Goal: Task Accomplishment & Management: Use online tool/utility

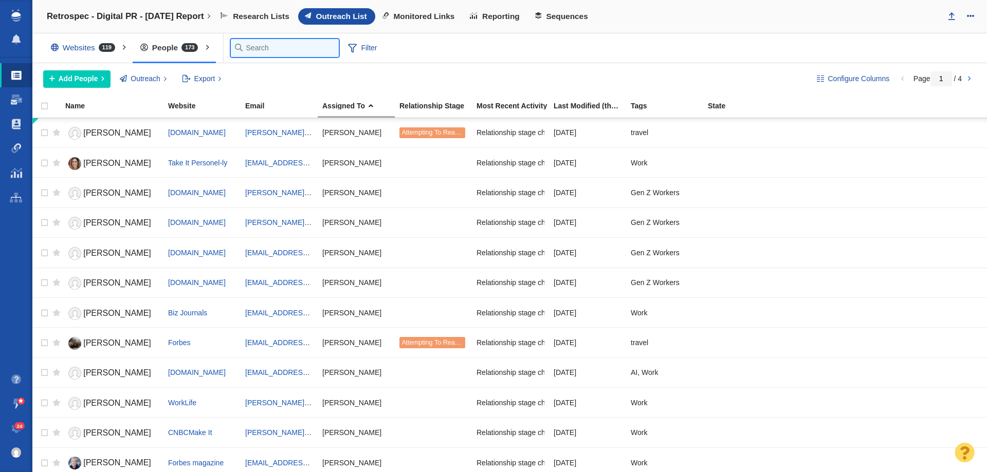
click at [255, 44] on input "text" at bounding box center [285, 48] width 108 height 18
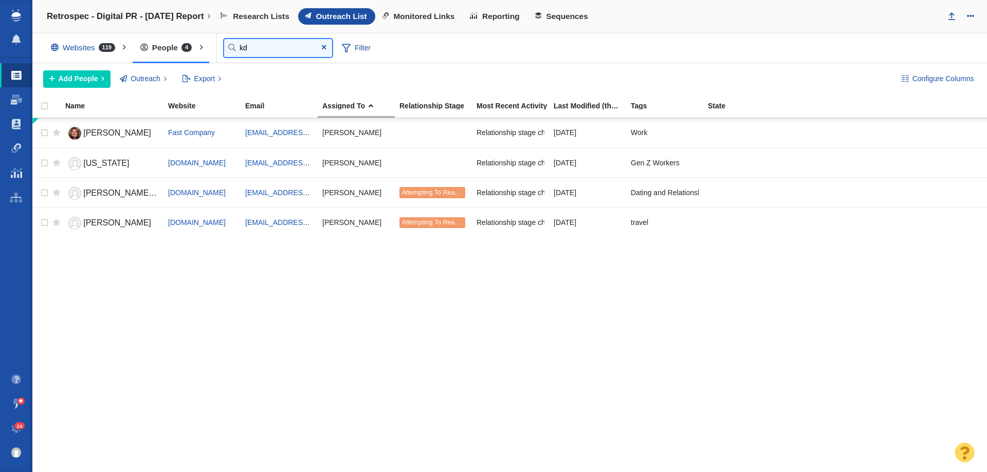
type input "k"
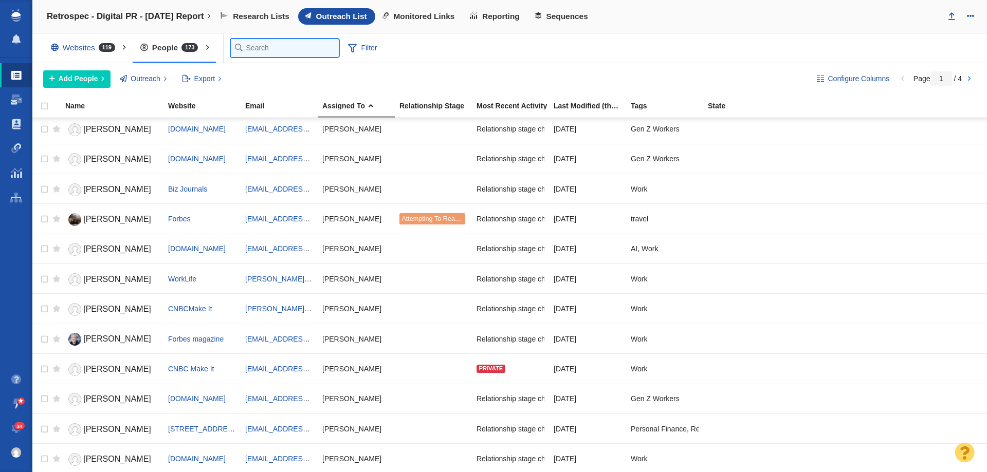
scroll to position [154, 0]
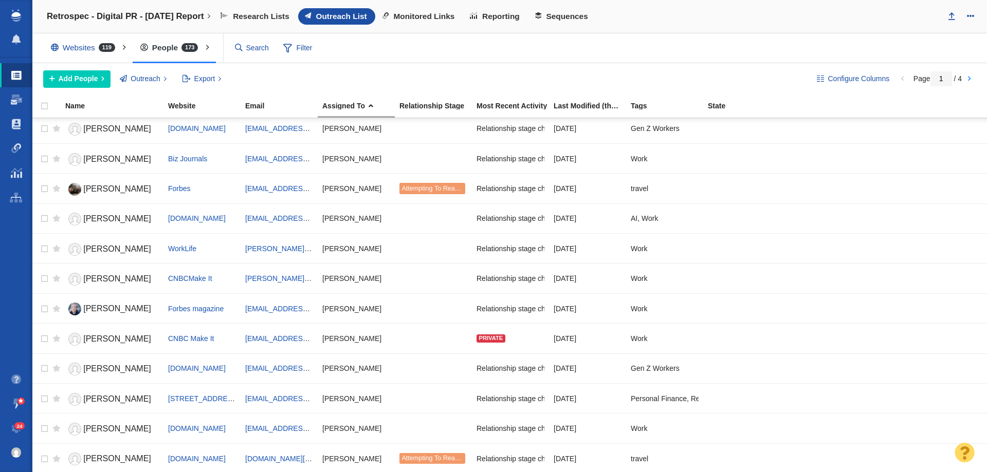
click at [89, 49] on div "Websites 119" at bounding box center [85, 48] width 84 height 24
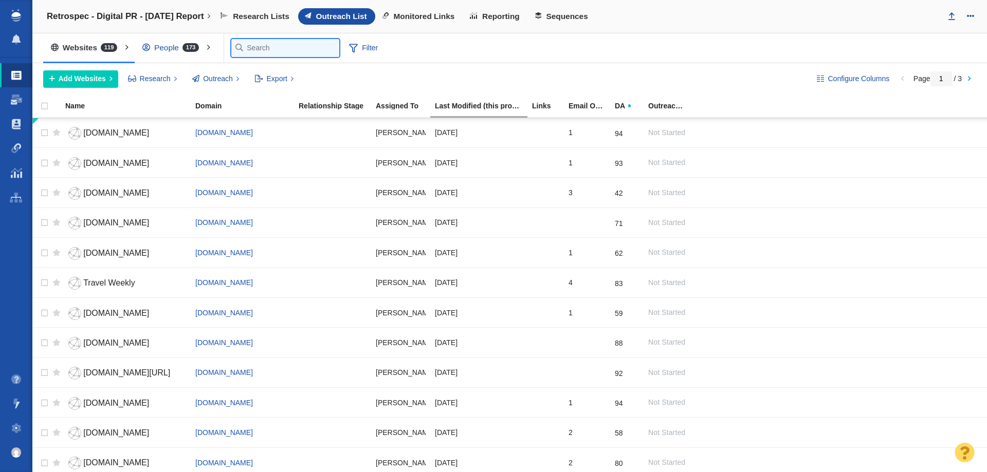
click at [250, 46] on input "text" at bounding box center [285, 48] width 108 height 18
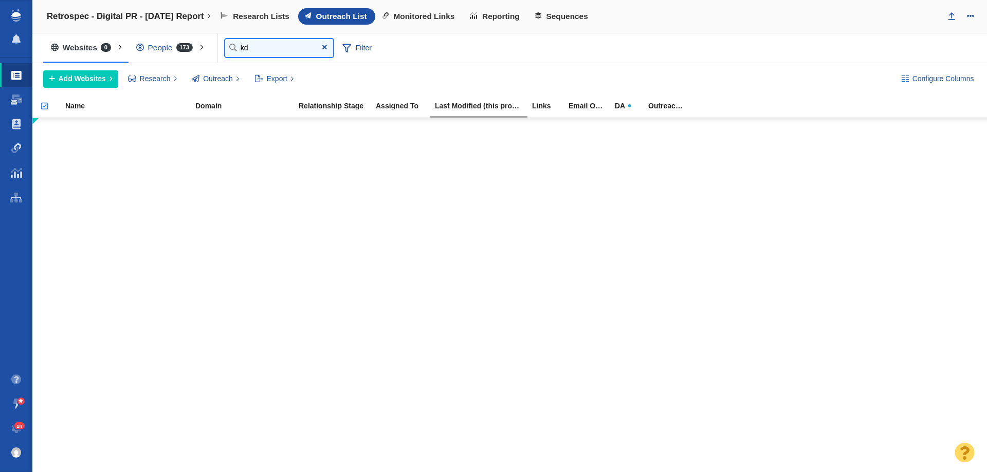
type input "k"
click at [157, 55] on div at bounding box center [493, 236] width 987 height 472
click at [154, 47] on div "People 173" at bounding box center [166, 48] width 77 height 24
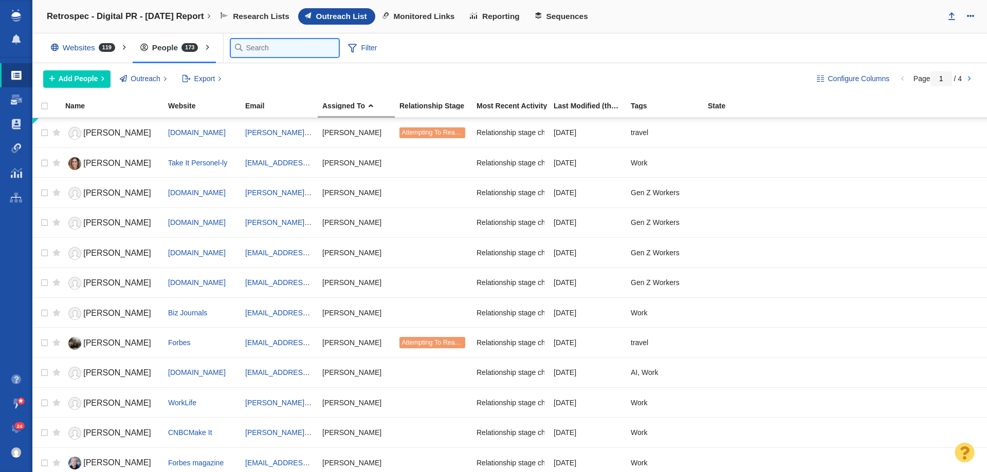
click at [246, 47] on input "text" at bounding box center [285, 48] width 108 height 18
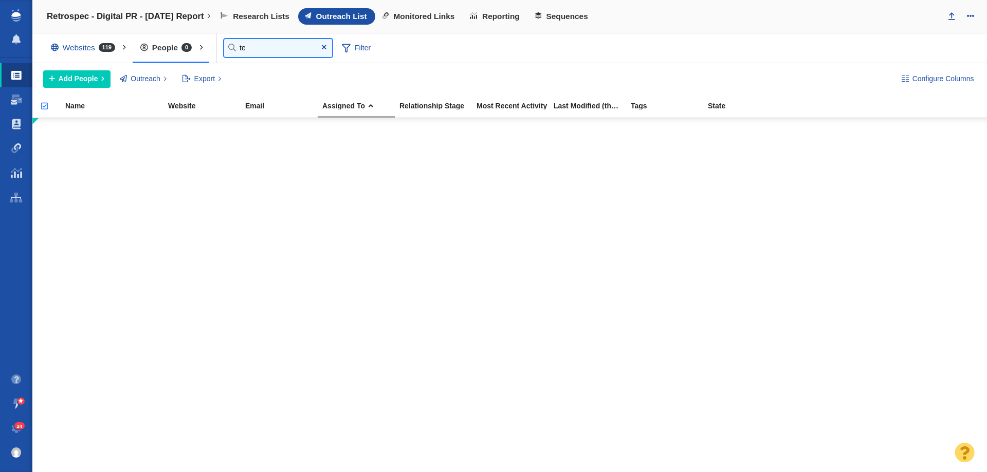
type input "t"
click at [373, 37] on div at bounding box center [493, 236] width 987 height 472
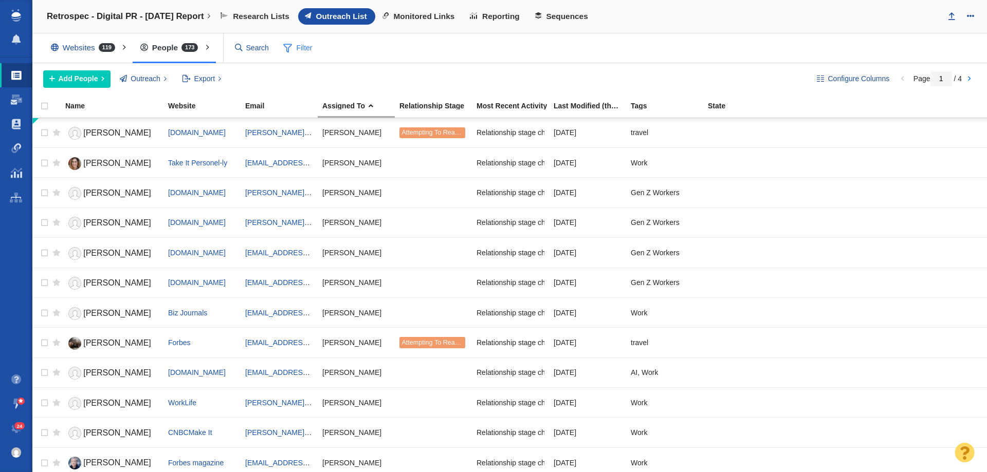
click at [304, 39] on span "Filter" at bounding box center [297, 49] width 41 height 20
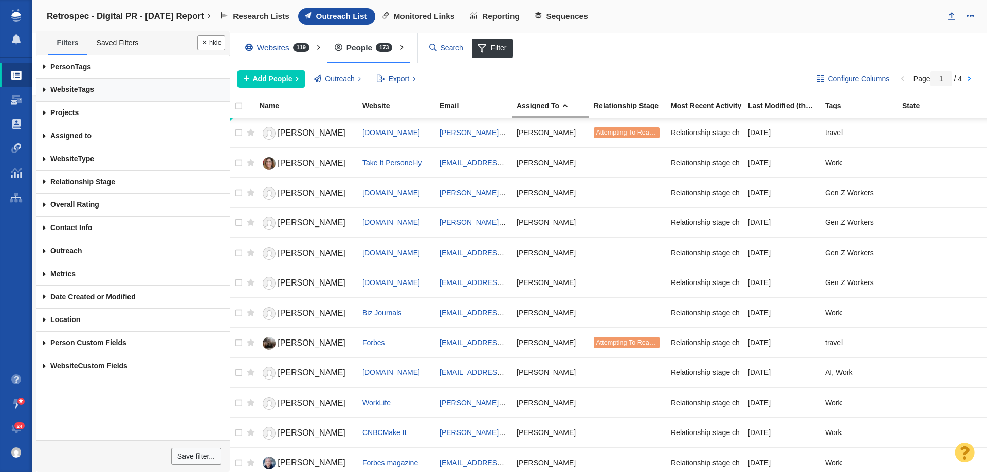
click at [81, 90] on link "Website Tags" at bounding box center [133, 90] width 194 height 23
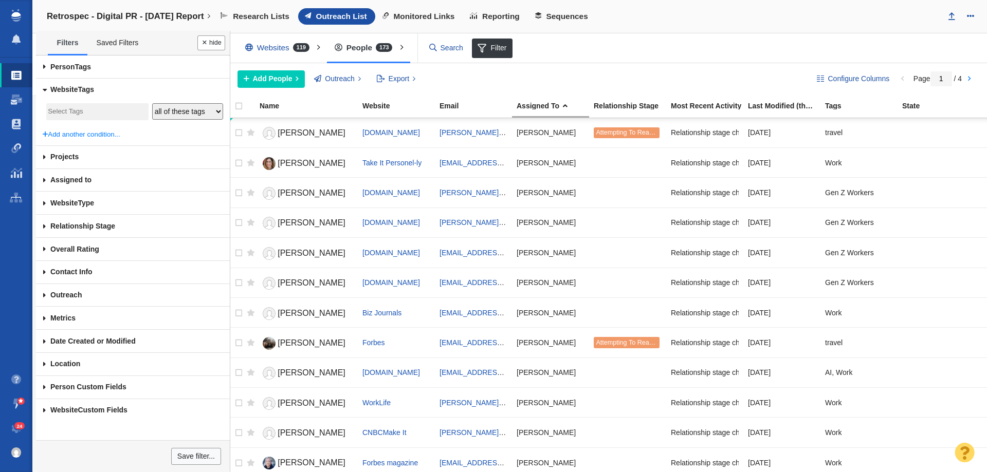
click at [124, 107] on input "search" at bounding box center [97, 112] width 99 height 14
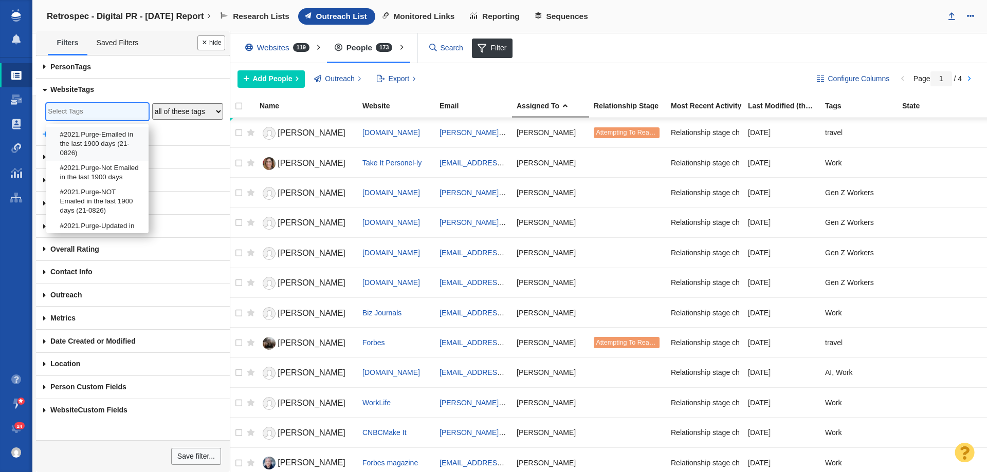
click at [114, 114] on input "search" at bounding box center [97, 112] width 99 height 14
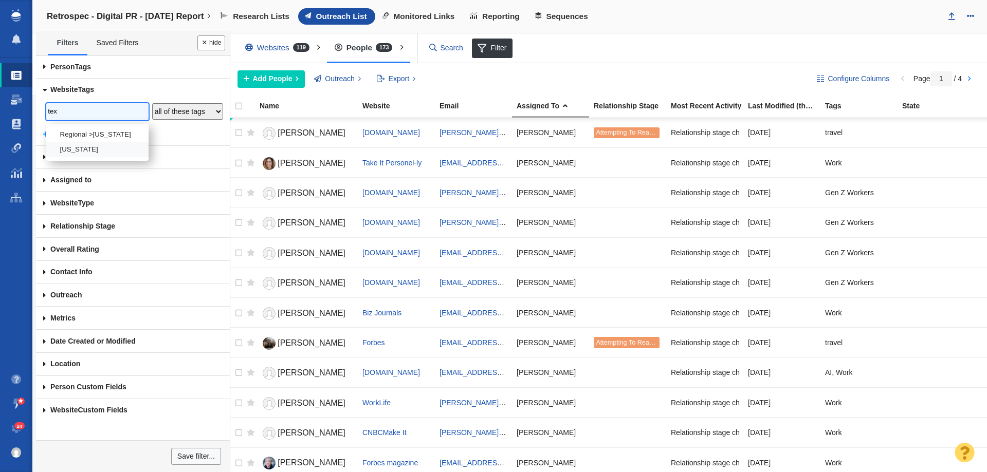
type input "tex"
click at [86, 146] on li "Texas" at bounding box center [97, 149] width 102 height 15
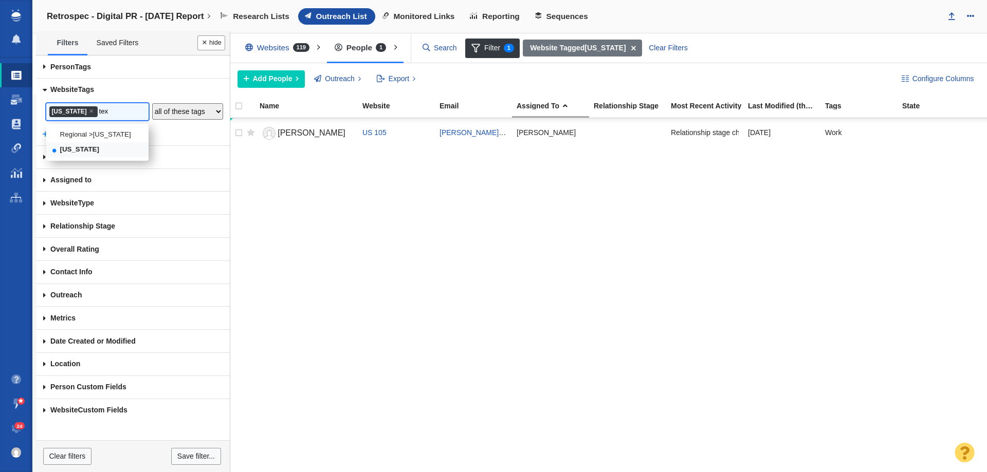
click at [104, 153] on li "Texas" at bounding box center [97, 149] width 102 height 15
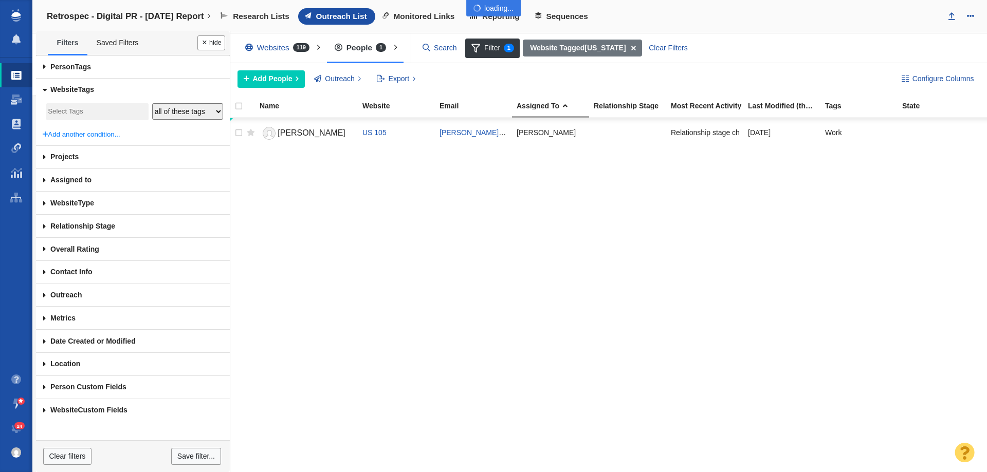
click at [97, 132] on div at bounding box center [493, 236] width 987 height 472
click at [102, 116] on body "Projects Dashboard Websites People Link Monitoring Reports Projects Home Help C…" at bounding box center [493, 236] width 987 height 472
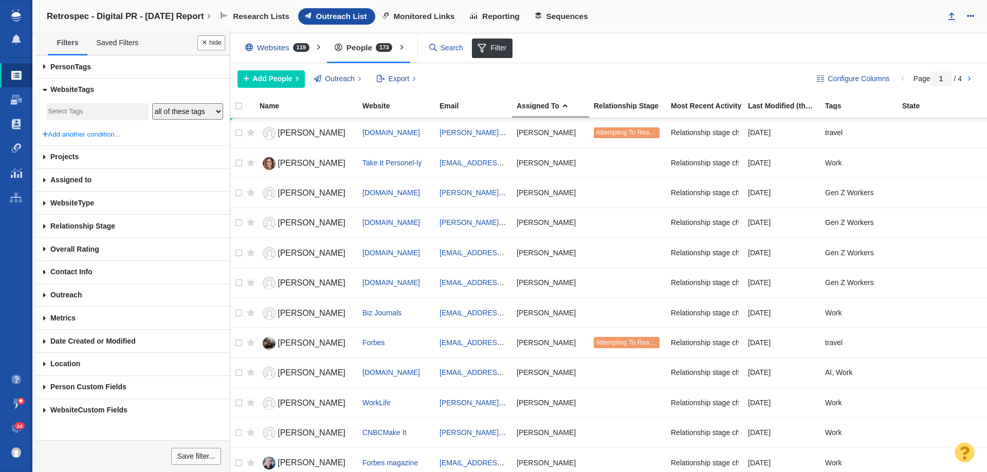
click at [102, 116] on input "search" at bounding box center [97, 112] width 99 height 14
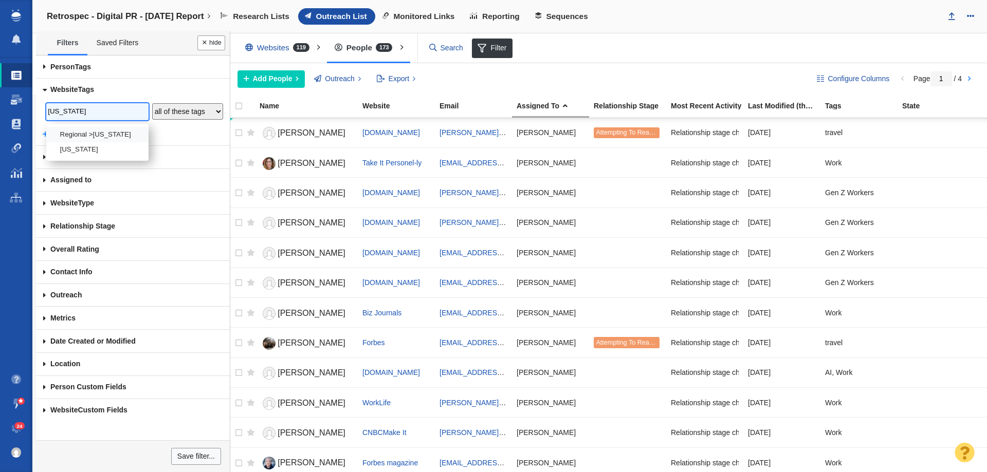
type input "texas"
click at [99, 134] on li "Regional >Texas" at bounding box center [97, 134] width 102 height 15
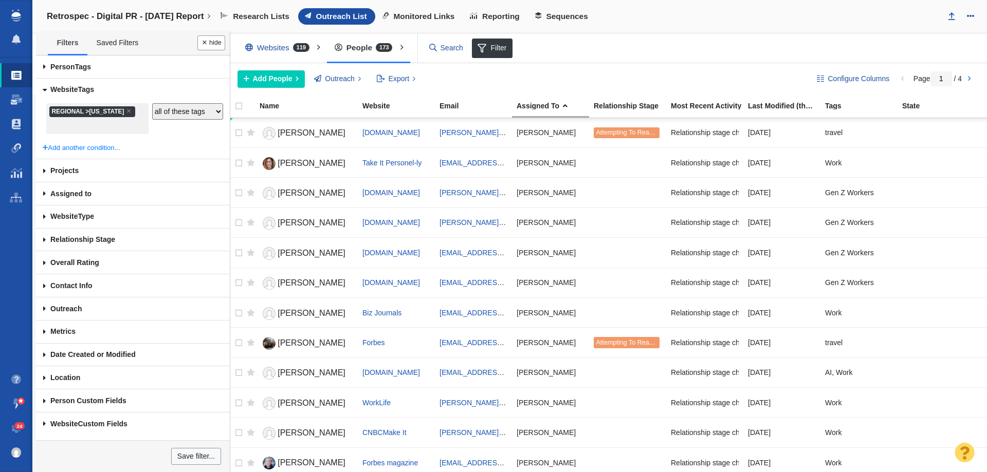
click at [99, 134] on div "Texas Regional >Texas × Regional >Texas" at bounding box center [95, 119] width 105 height 34
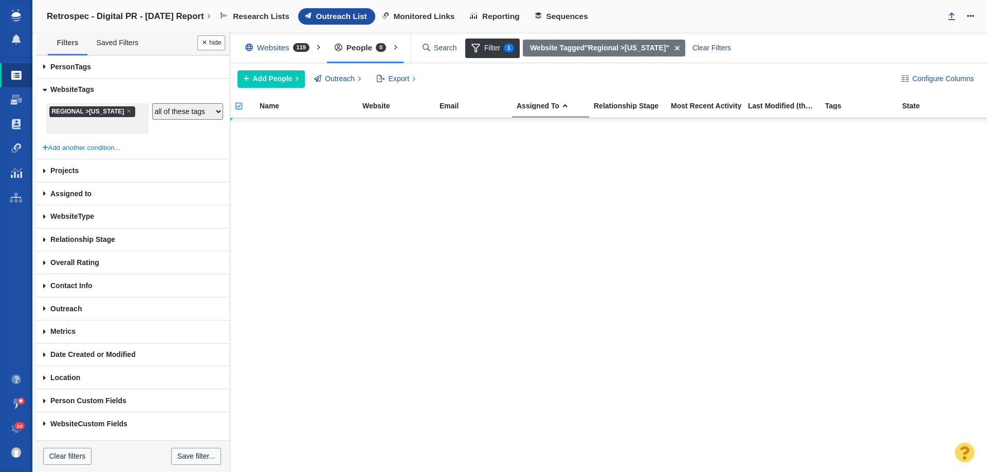
click at [117, 110] on li "× Regional >Texas" at bounding box center [92, 111] width 86 height 11
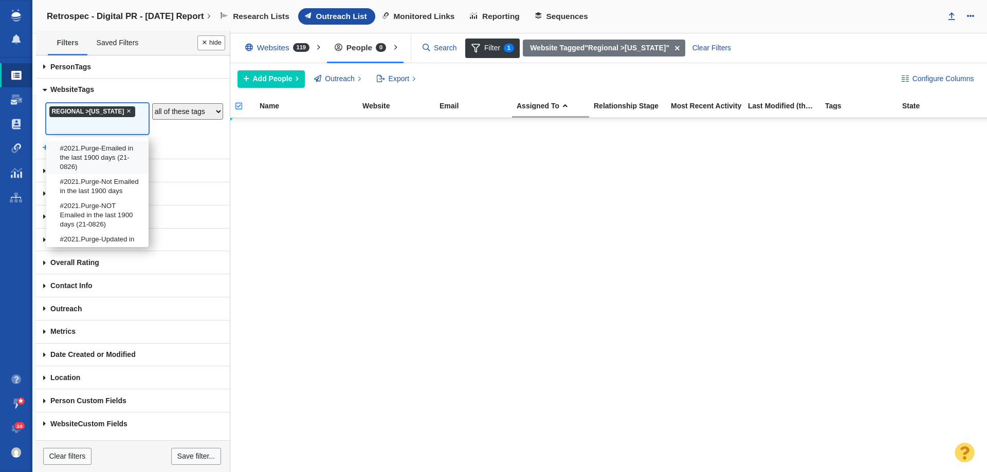
click at [126, 113] on span "×" at bounding box center [128, 111] width 5 height 8
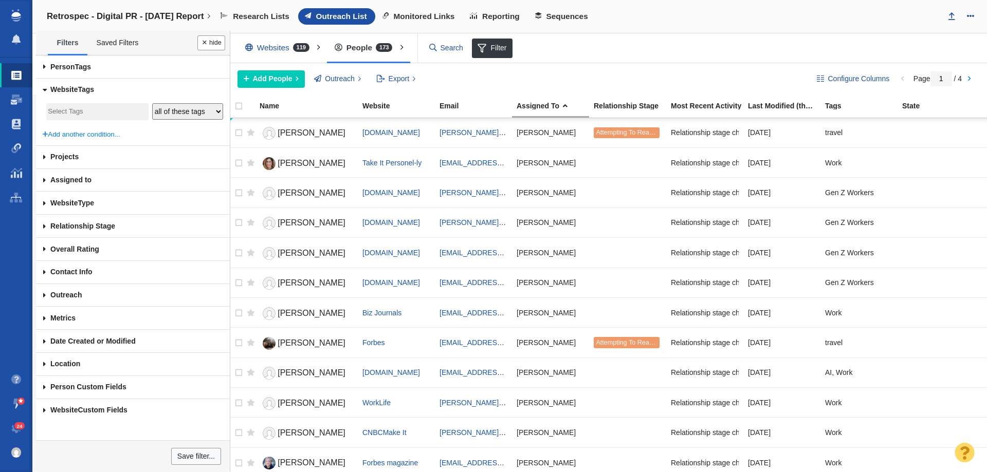
click at [108, 110] on input "search" at bounding box center [97, 112] width 99 height 14
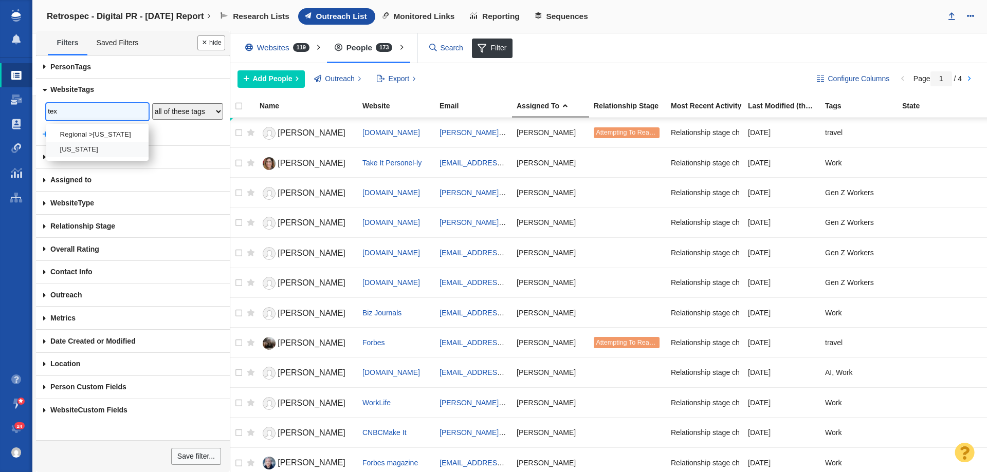
type input "tex"
click at [91, 145] on li "Texas" at bounding box center [97, 149] width 102 height 15
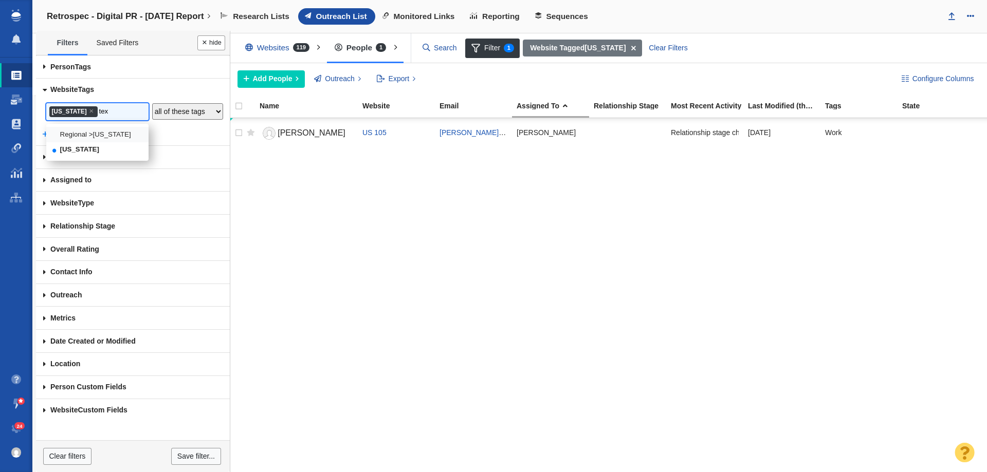
click at [107, 110] on ul "× Texas tex" at bounding box center [97, 112] width 99 height 14
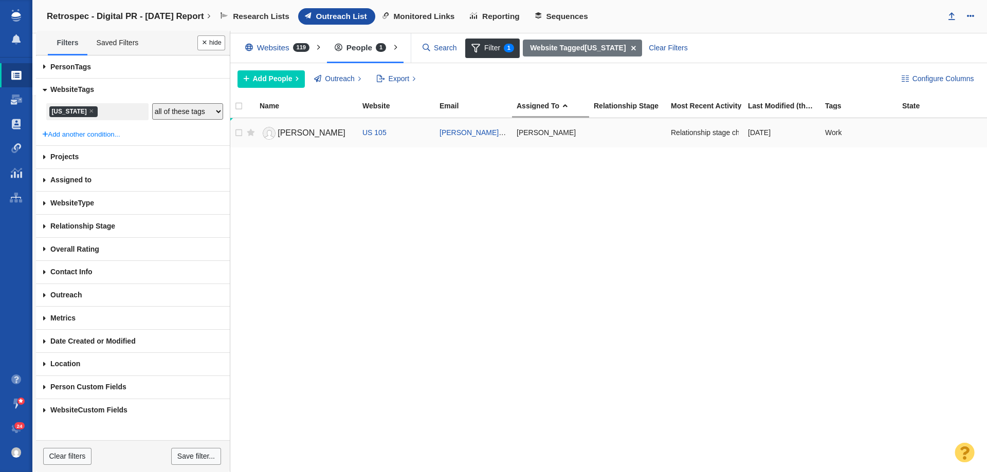
click at [276, 126] on link "Tommy" at bounding box center [306, 133] width 94 height 18
